Goal: Task Accomplishment & Management: Use online tool/utility

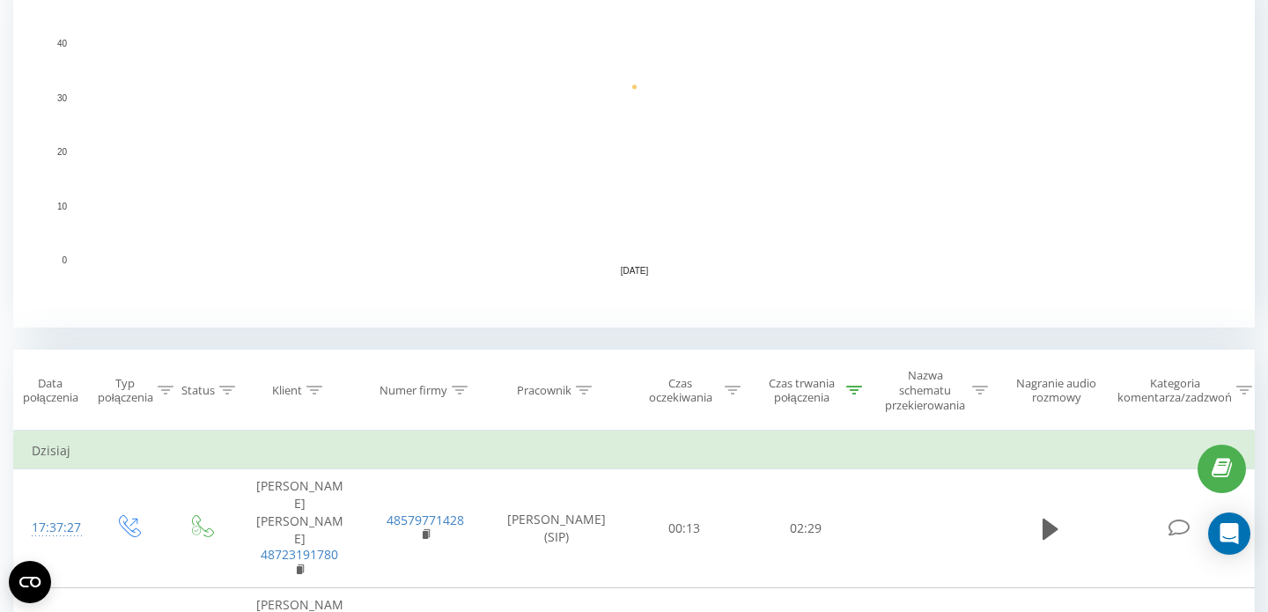
scroll to position [455, 0]
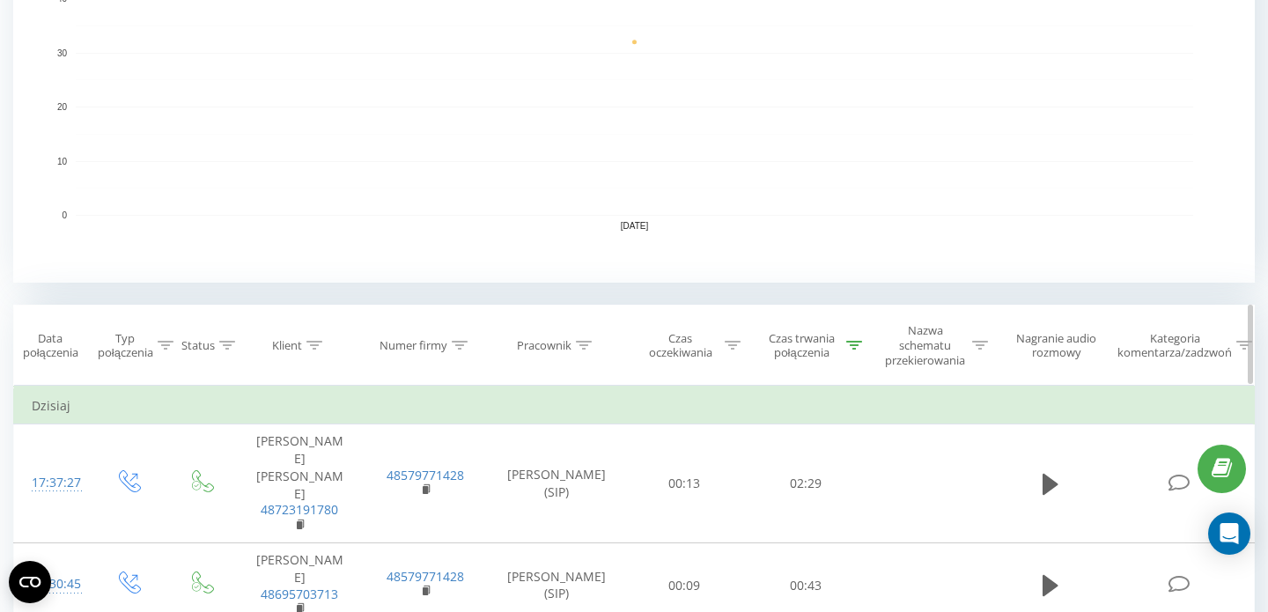
click at [850, 345] on icon at bounding box center [854, 345] width 16 height 9
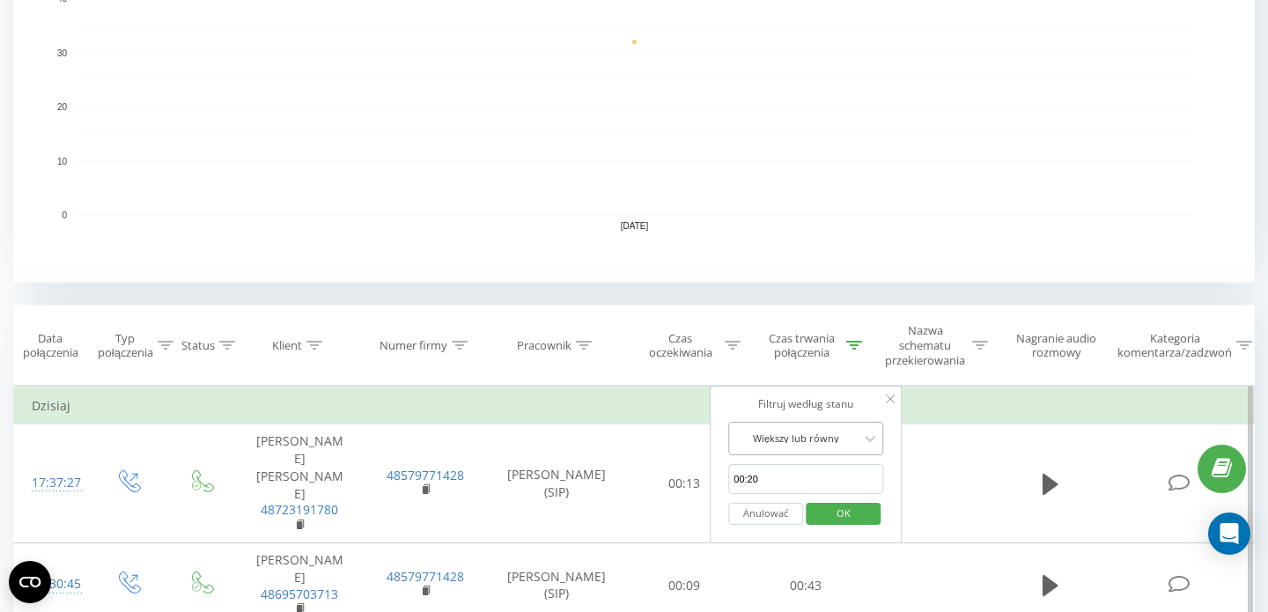
click at [841, 427] on div "Większy lub równy" at bounding box center [796, 438] width 129 height 26
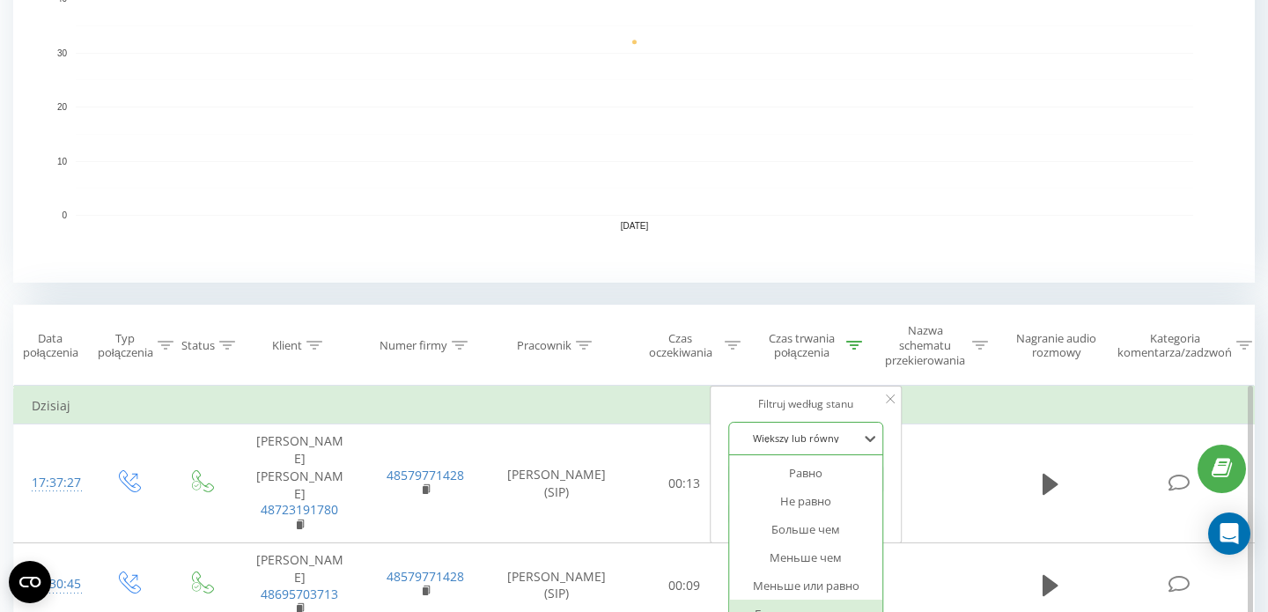
scroll to position [476, 0]
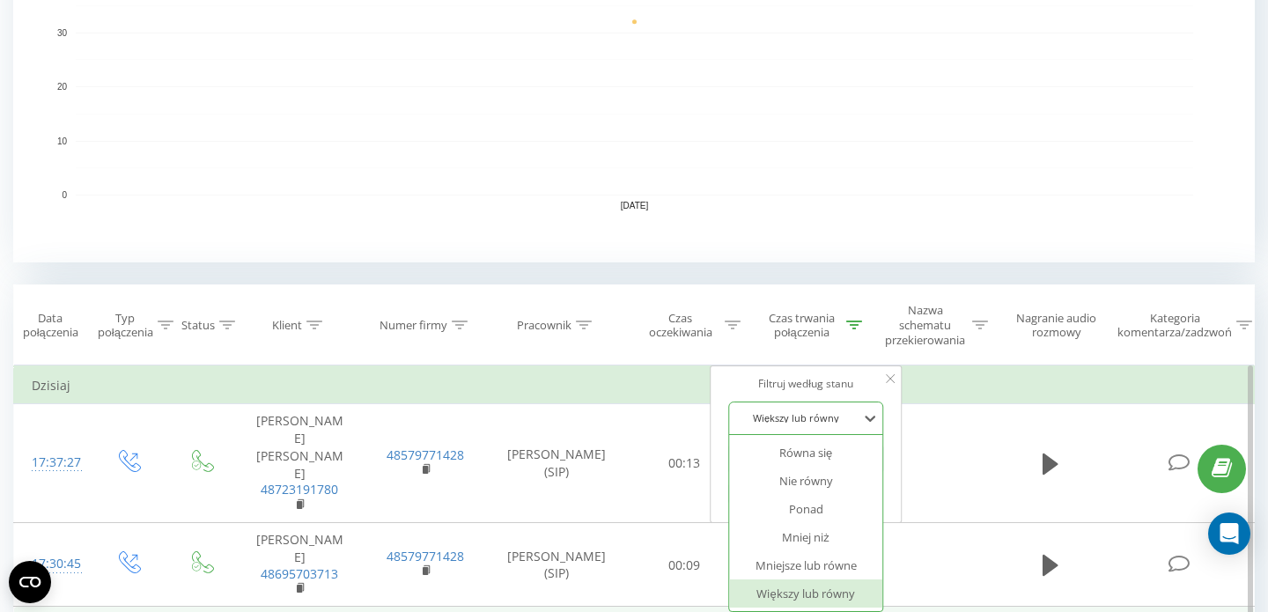
click at [801, 593] on font "Większy lub równy" at bounding box center [806, 594] width 98 height 16
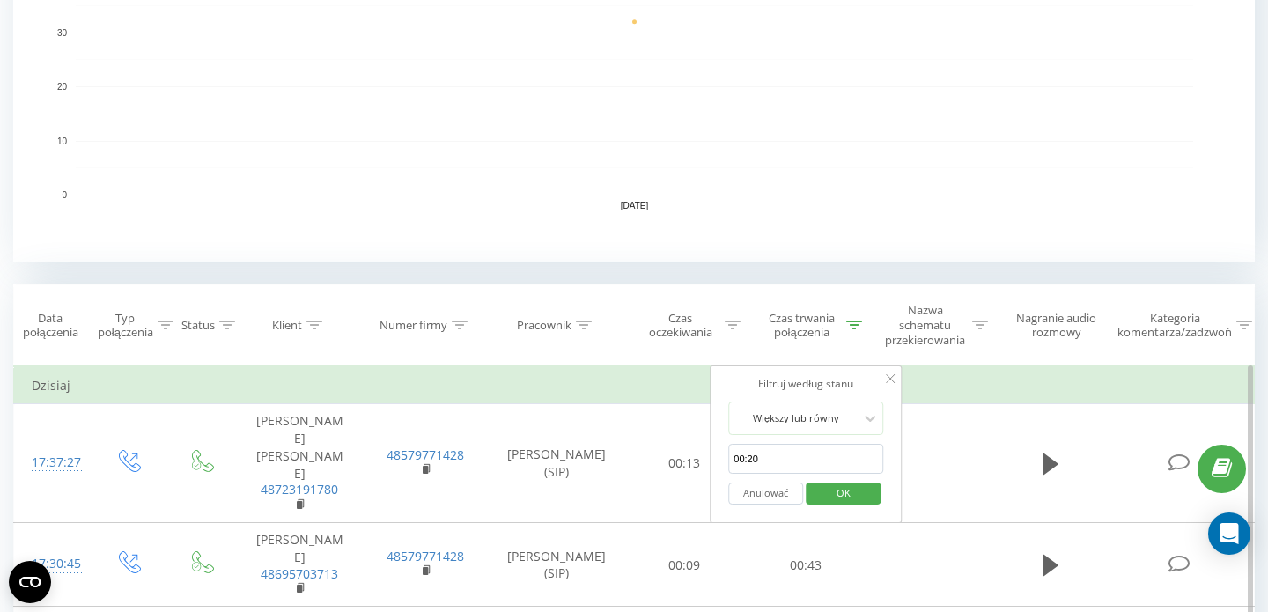
click at [781, 455] on input "00:20" at bounding box center [805, 459] width 155 height 31
type input "00:00"
click button "OK" at bounding box center [843, 494] width 75 height 22
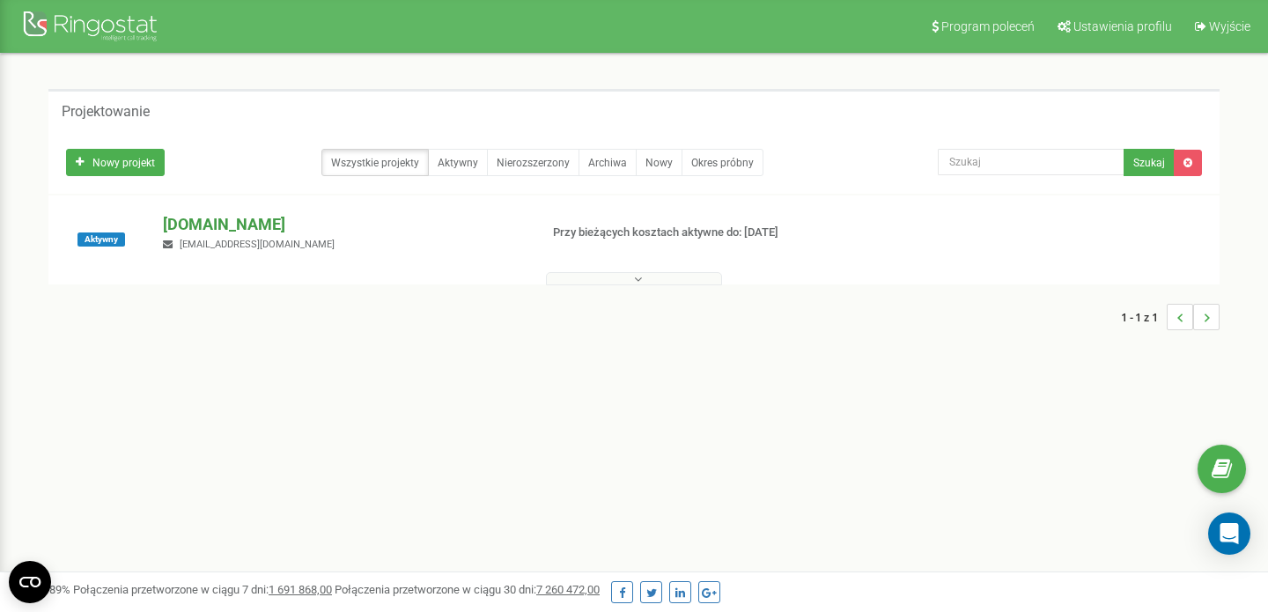
drag, startPoint x: 189, startPoint y: 225, endPoint x: 239, endPoint y: 229, distance: 49.5
click at [190, 225] on font "[DOMAIN_NAME]" at bounding box center [224, 224] width 122 height 18
